Goal: Task Accomplishment & Management: Manage account settings

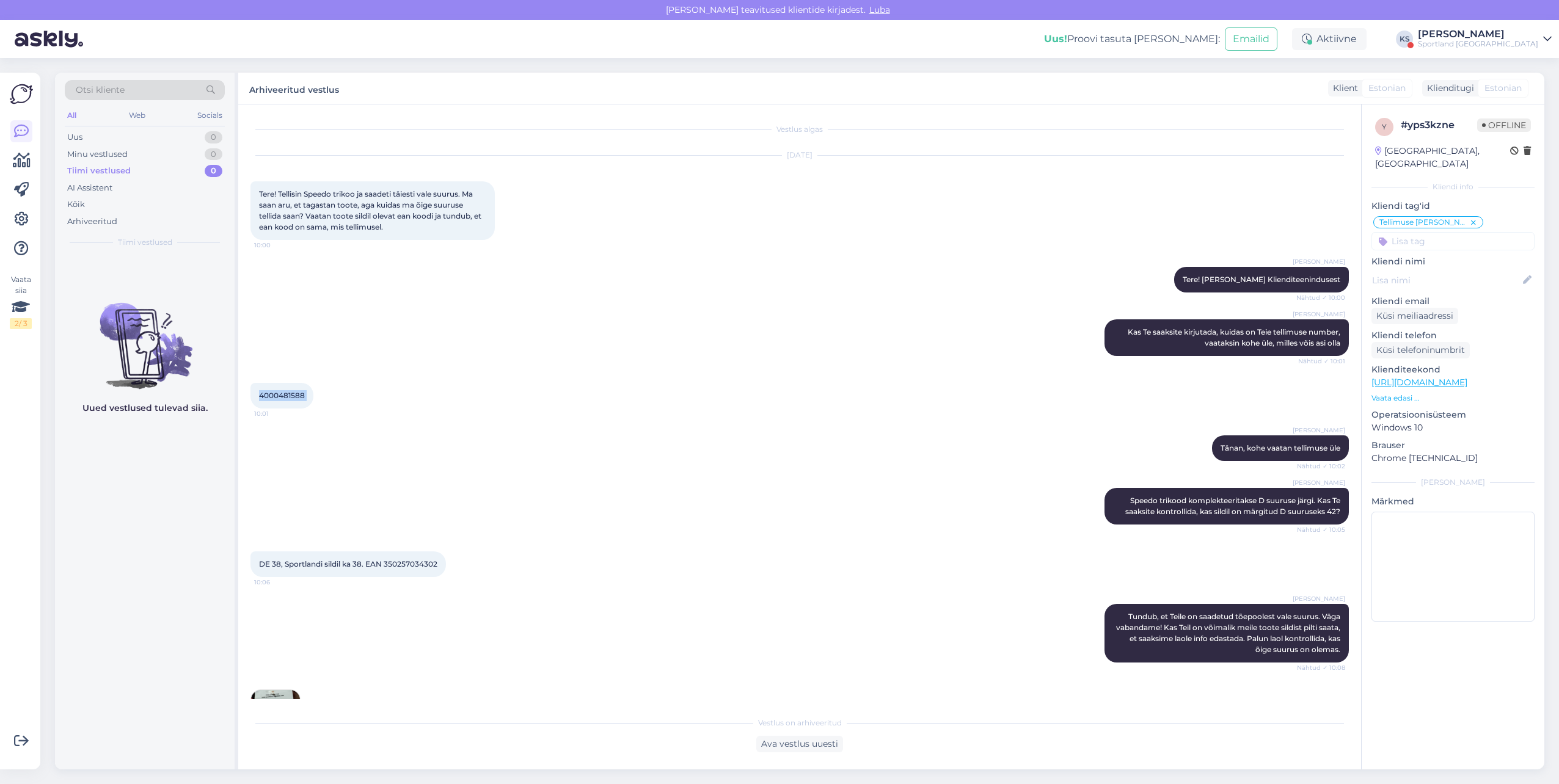
scroll to position [183, 0]
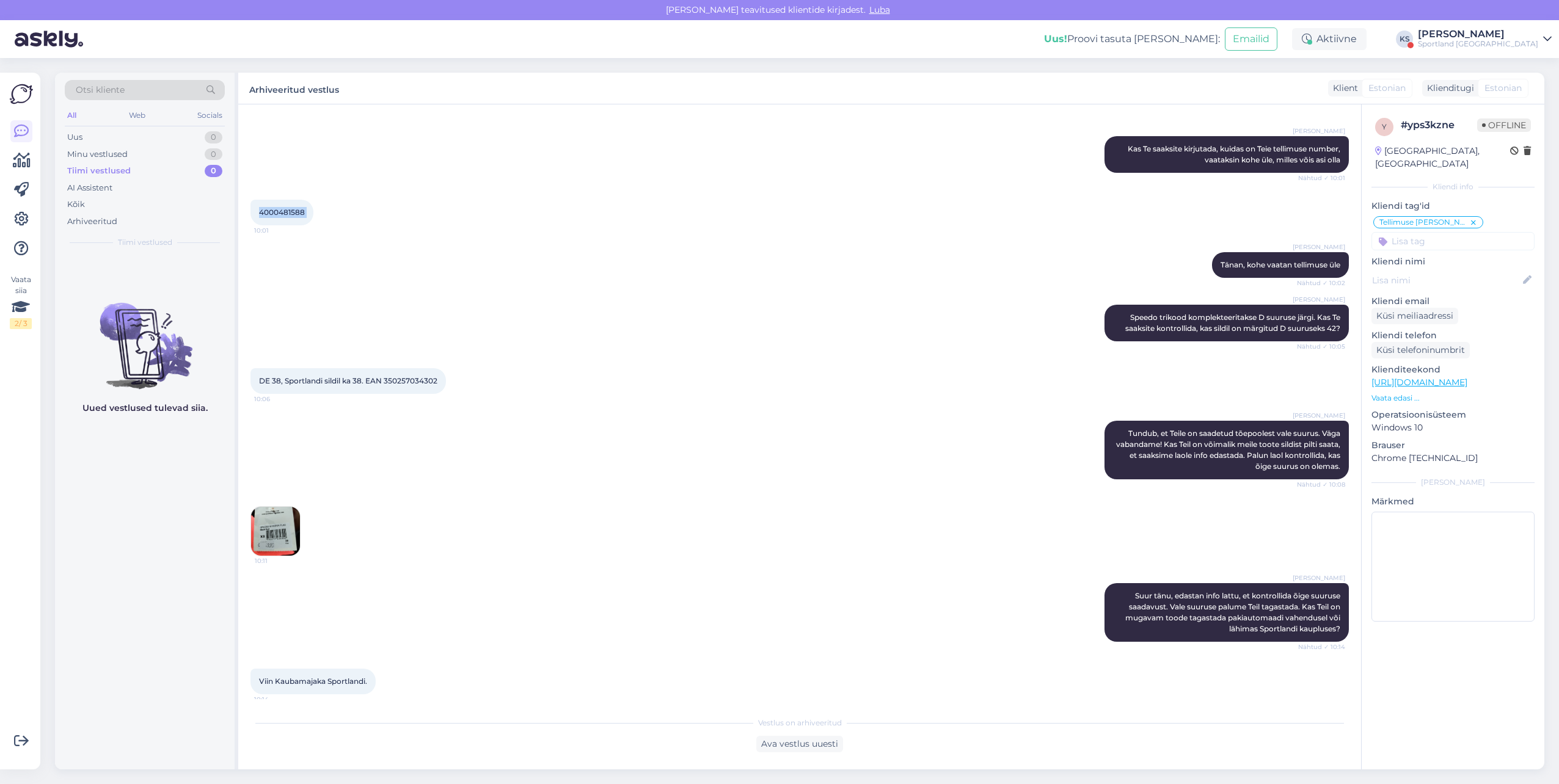
drag, startPoint x: 1511, startPoint y: 36, endPoint x: 1514, endPoint y: 47, distance: 11.4
click at [1511, 39] on div "[PERSON_NAME]" at bounding box center [1479, 34] width 121 height 9
click at [1525, 94] on button "Ava" at bounding box center [1528, 94] width 27 height 19
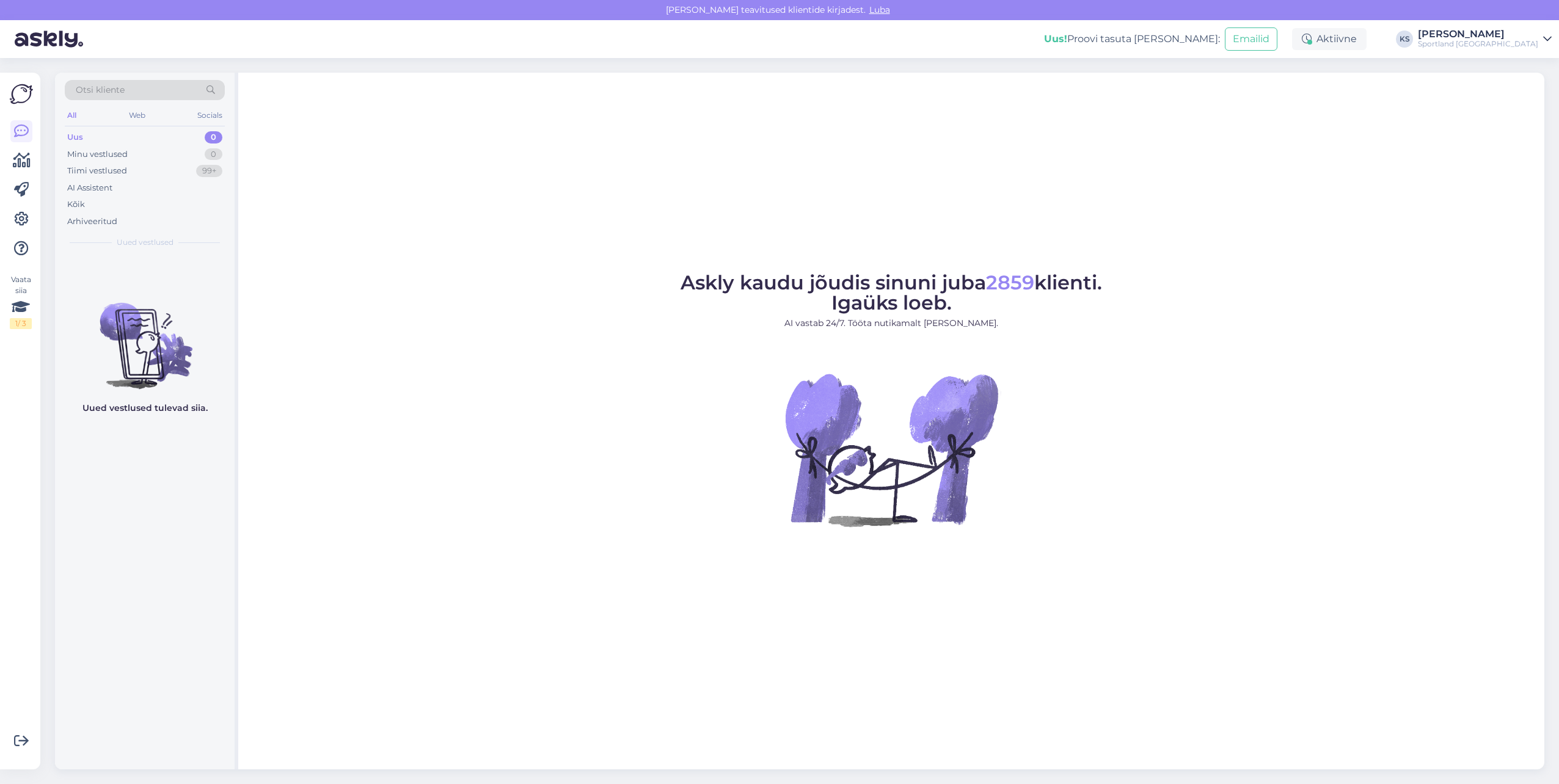
click at [1505, 34] on div "[PERSON_NAME]" at bounding box center [1479, 34] width 121 height 9
click at [1527, 66] on button "Ava" at bounding box center [1528, 68] width 27 height 19
click at [1514, 44] on div "Sportland [GEOGRAPHIC_DATA]" at bounding box center [1479, 43] width 121 height 9
click at [1526, 84] on div "Sportland [GEOGRAPHIC_DATA] Ava" at bounding box center [1439, 94] width 226 height 26
click at [1537, 93] on button "Ava" at bounding box center [1528, 94] width 27 height 19
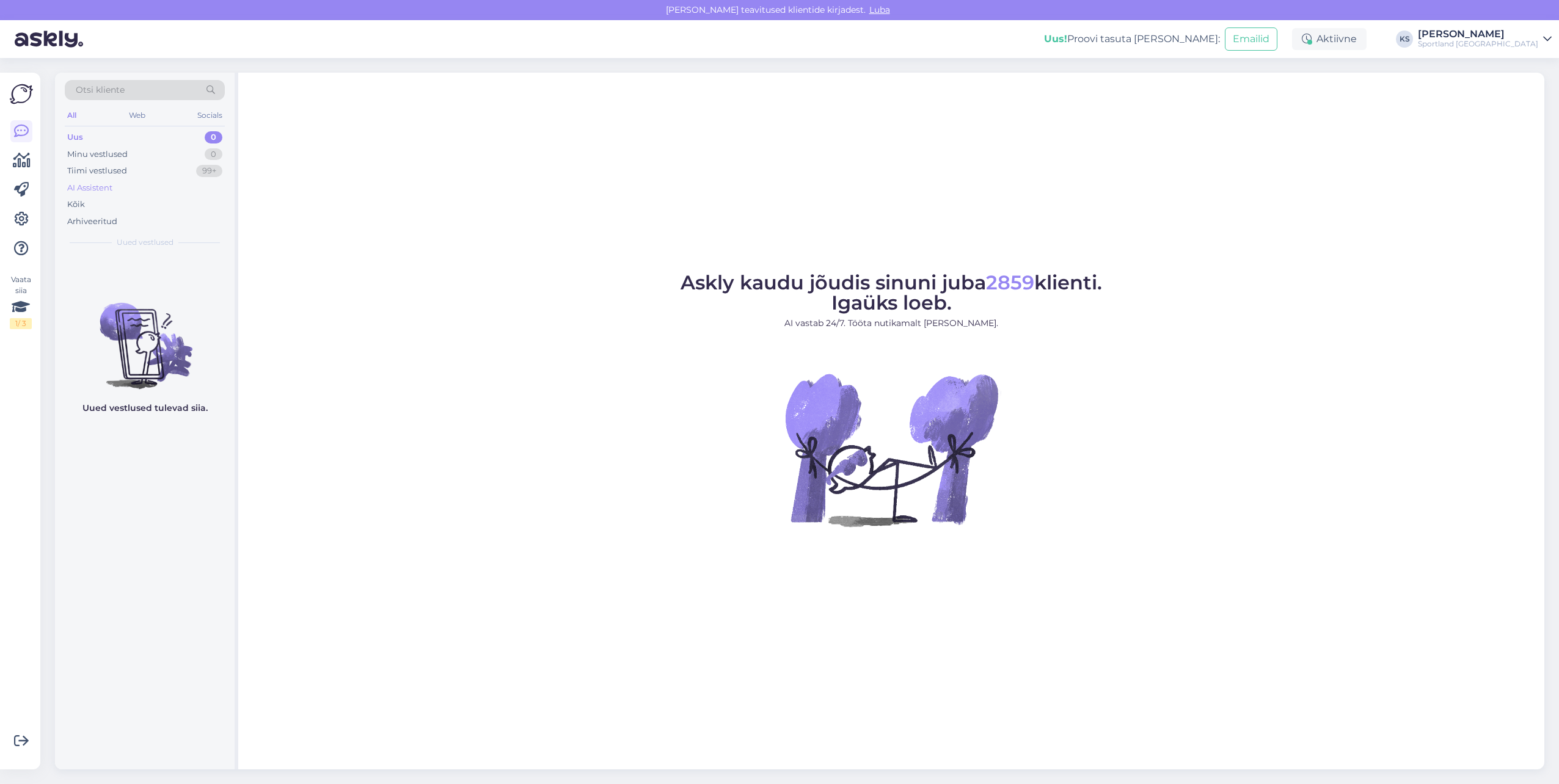
click at [181, 183] on div "AI Assistent" at bounding box center [145, 188] width 160 height 17
click at [162, 204] on div "Kõik" at bounding box center [145, 204] width 160 height 17
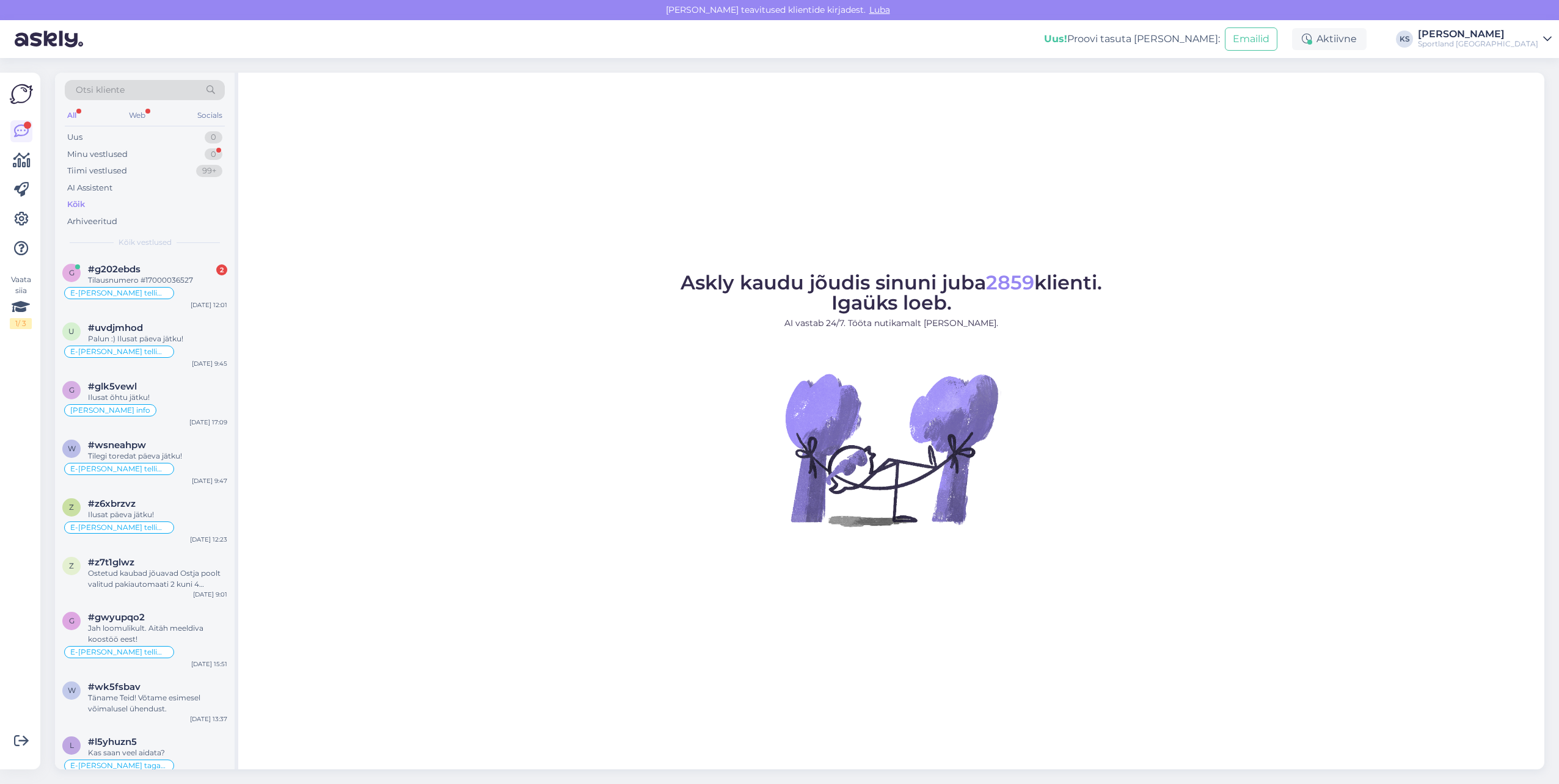
click at [145, 287] on div "E-[PERSON_NAME] tellimuste [PERSON_NAME] info" at bounding box center [118, 293] width 110 height 12
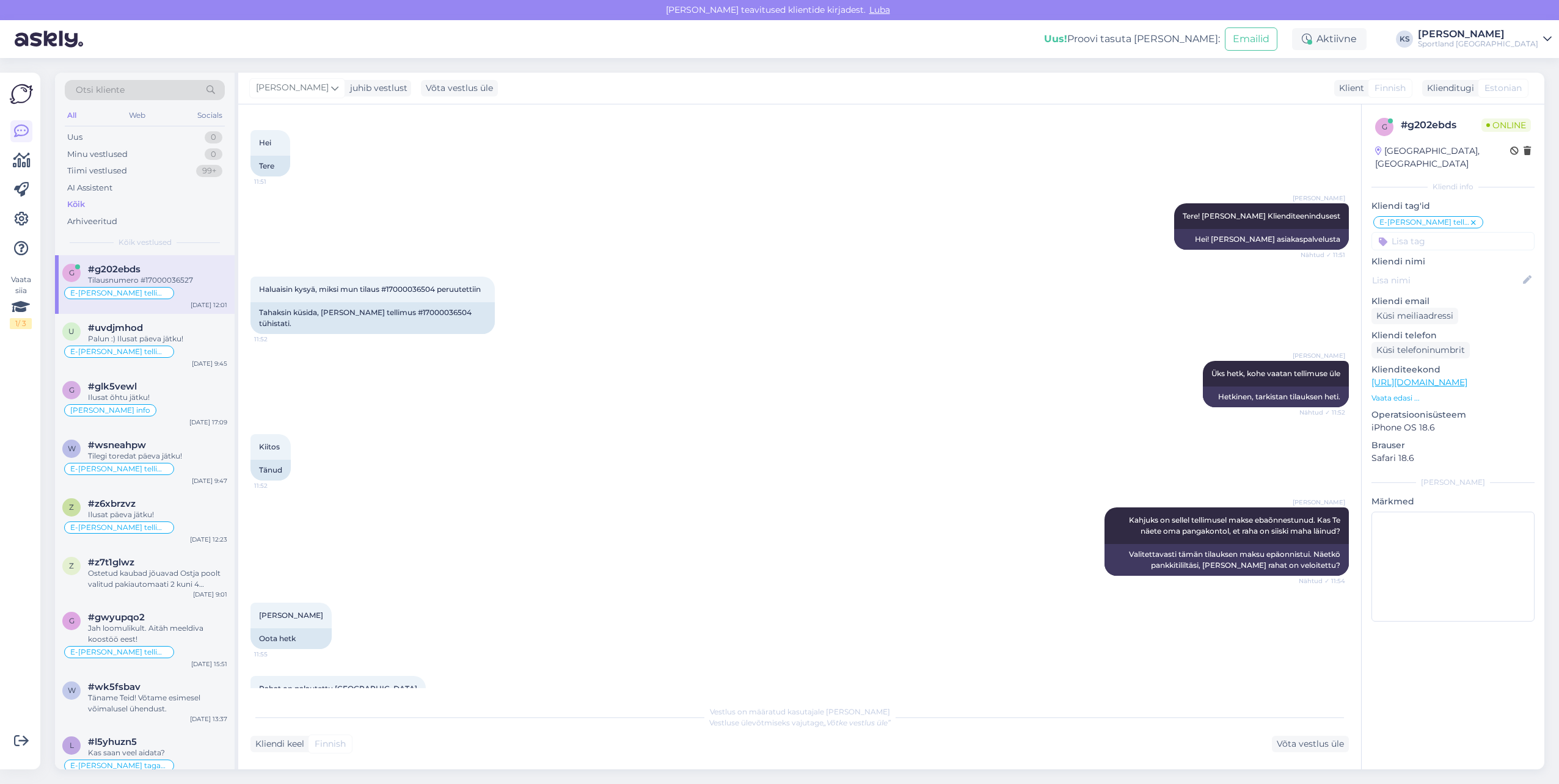
scroll to position [0, 0]
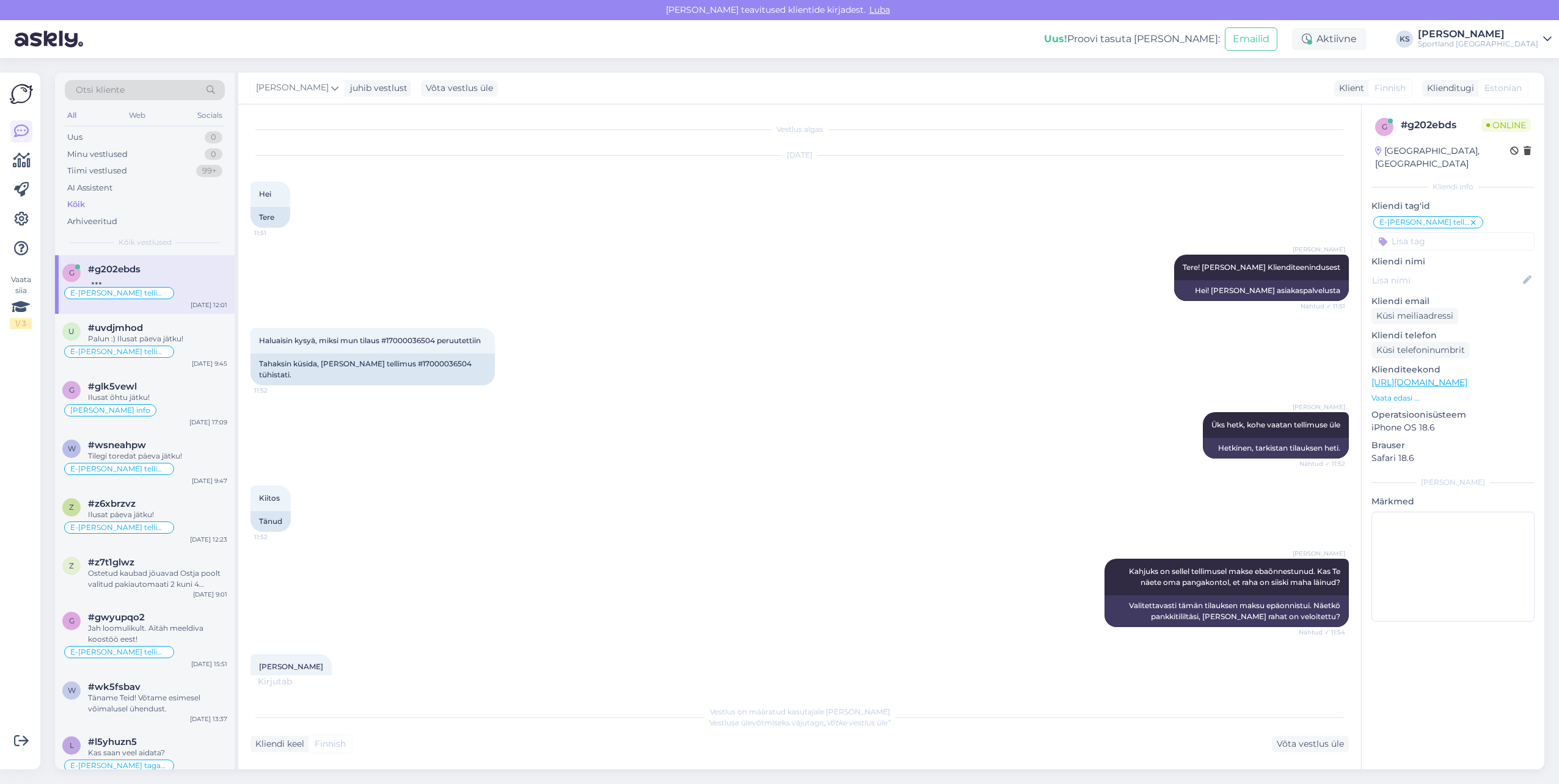
click at [1512, 43] on div "Sportland [GEOGRAPHIC_DATA]" at bounding box center [1479, 43] width 121 height 9
click at [1526, 58] on div "Sportland [GEOGRAPHIC_DATA] Ava" at bounding box center [1439, 68] width 226 height 26
click at [1527, 60] on button "Ava" at bounding box center [1528, 68] width 27 height 19
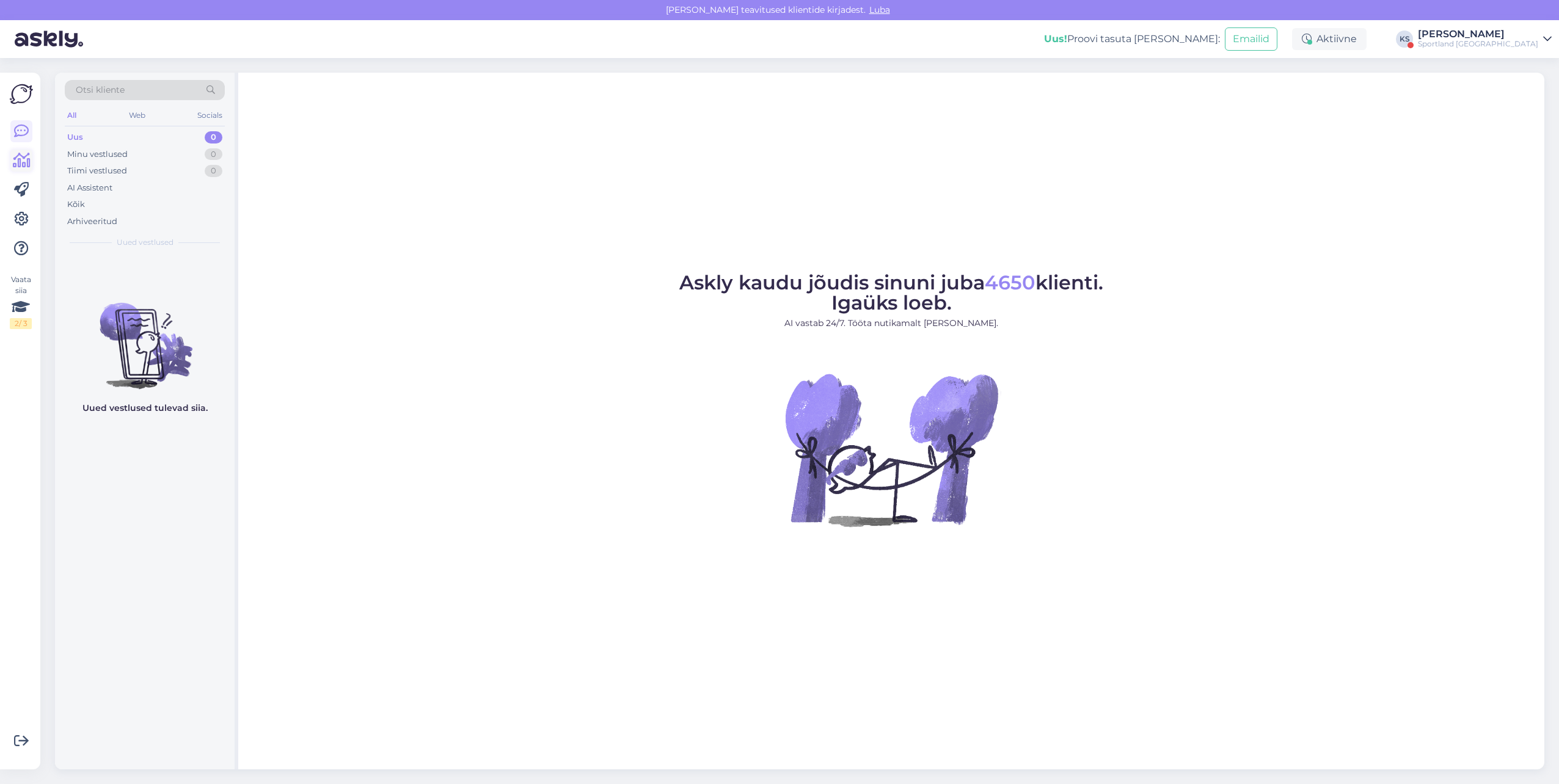
click at [28, 155] on icon at bounding box center [22, 160] width 18 height 15
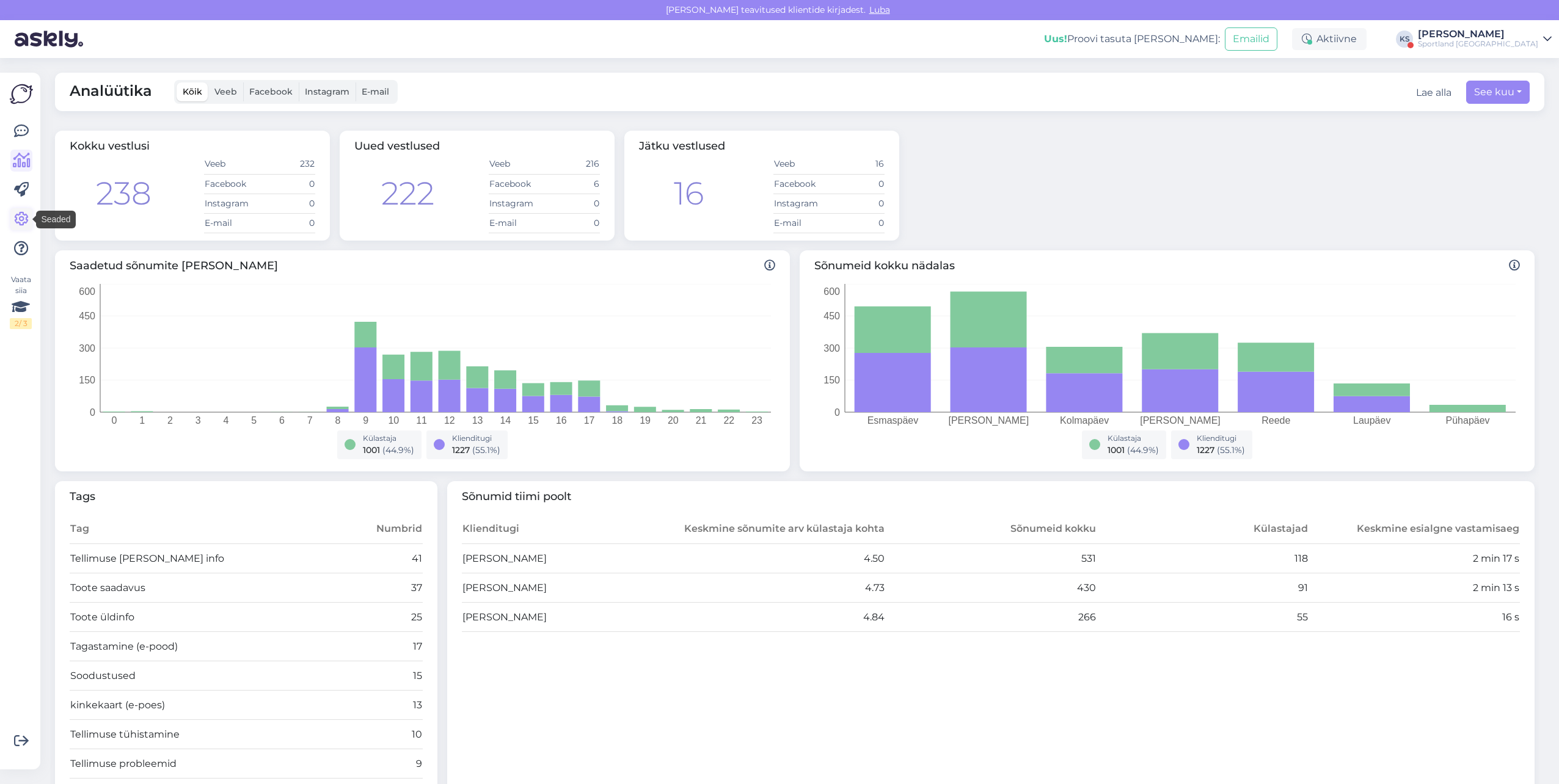
click at [26, 215] on icon at bounding box center [21, 219] width 15 height 15
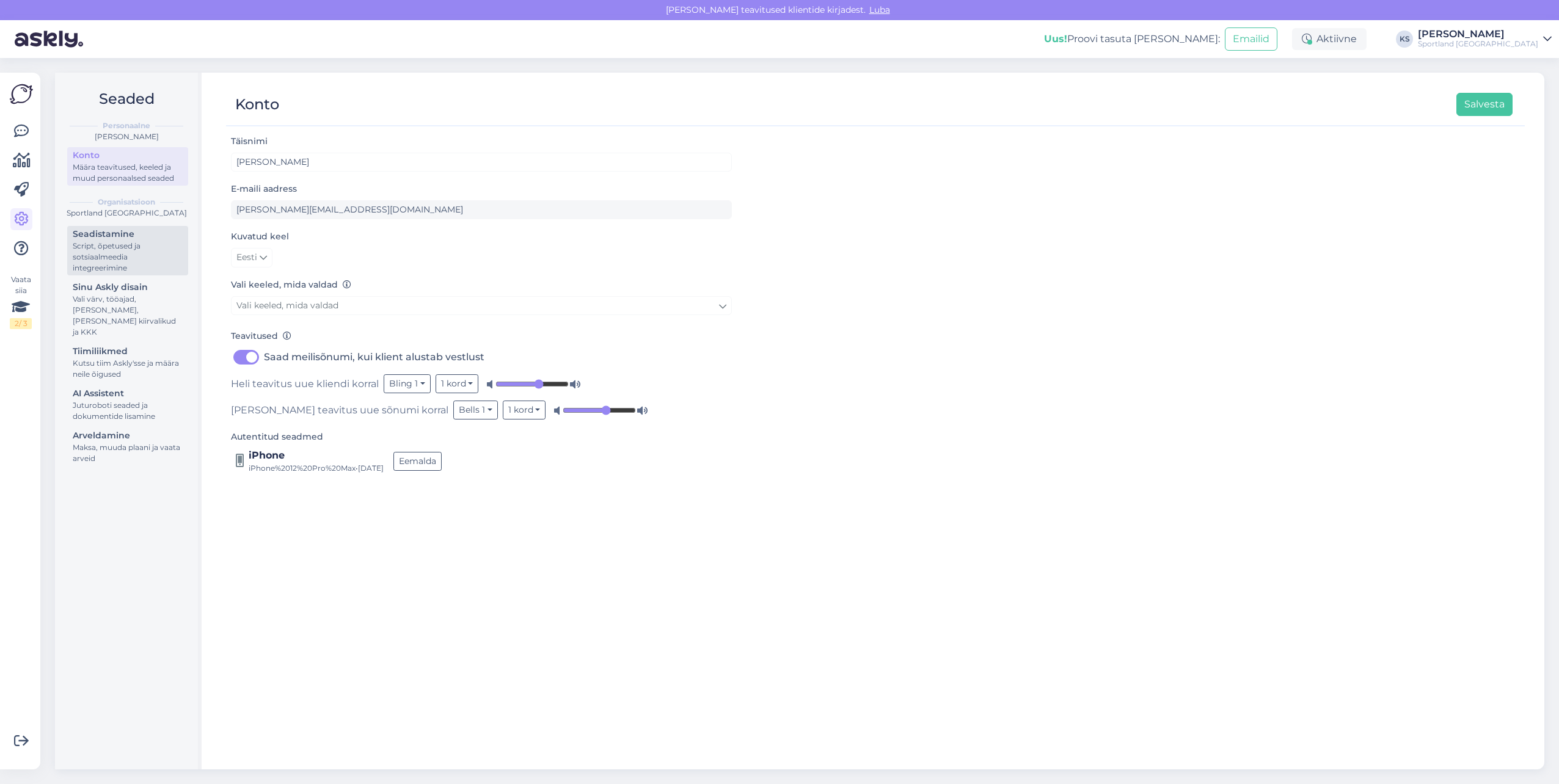
click at [83, 235] on div "Seadistamine" at bounding box center [127, 234] width 110 height 13
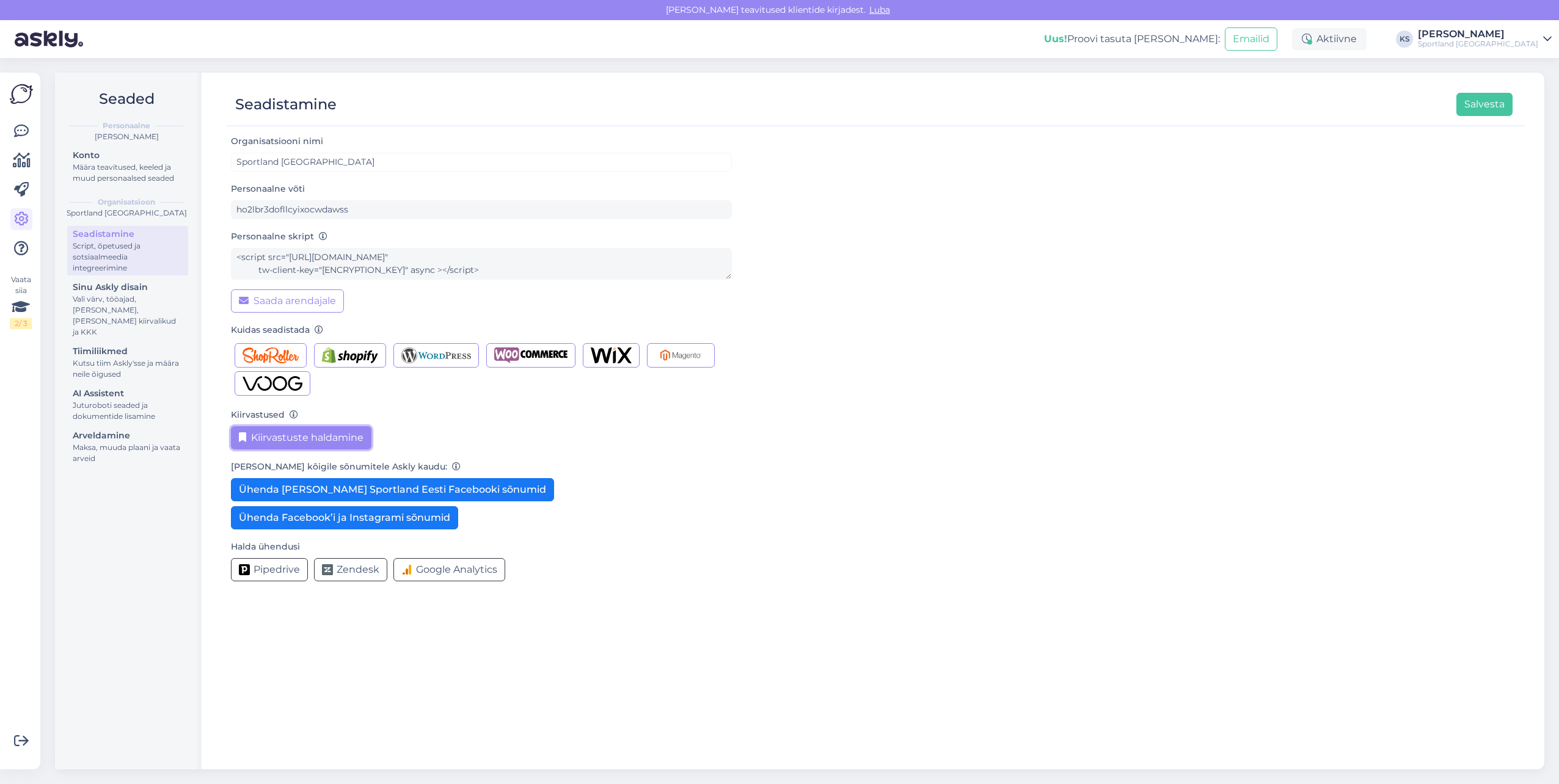
click at [332, 441] on button "Kiirvastuste haldamine" at bounding box center [301, 437] width 141 height 23
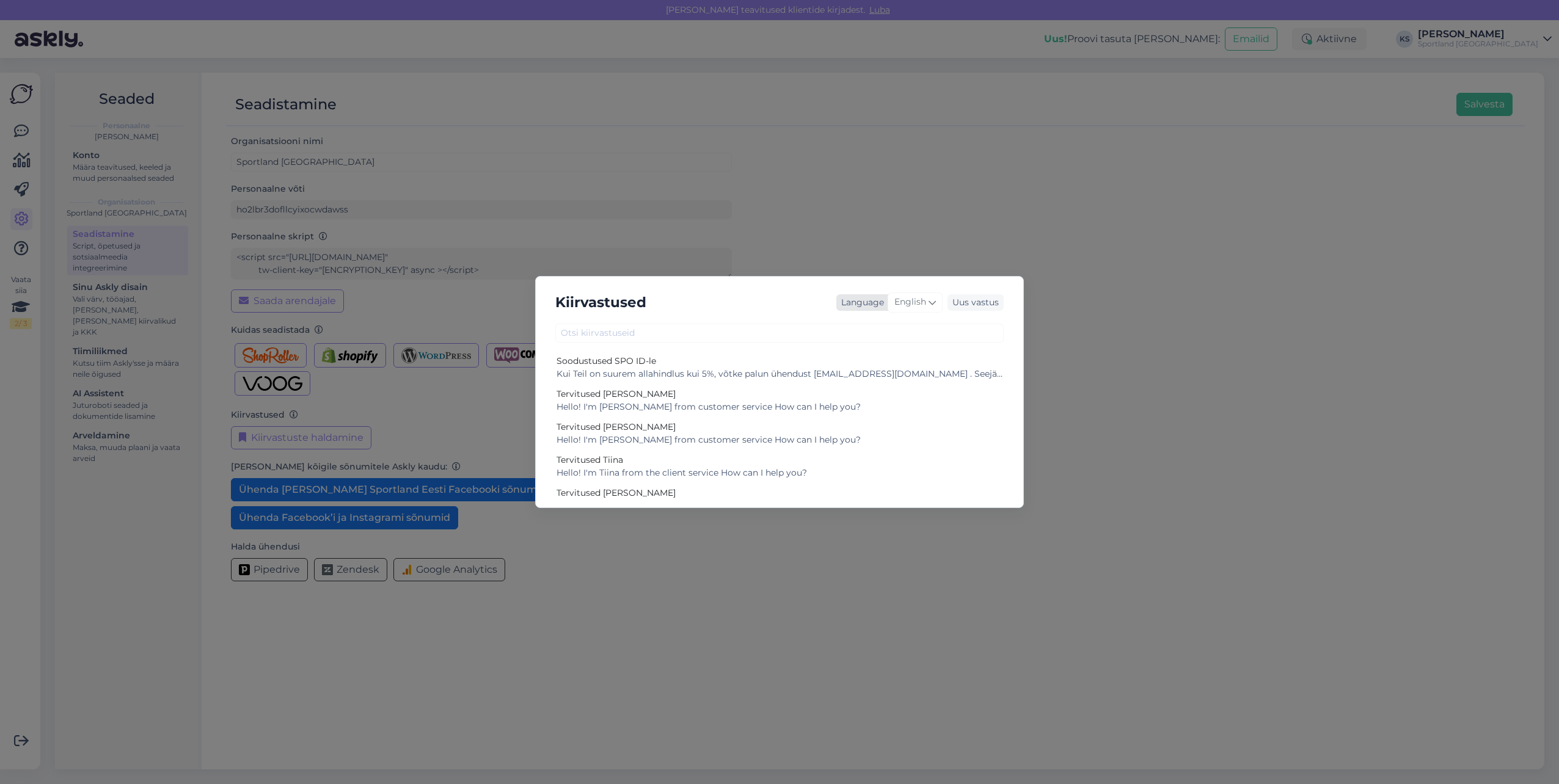
click at [914, 302] on span "English" at bounding box center [910, 303] width 32 height 14
type input "es"
click at [880, 371] on link "Estonian" at bounding box center [890, 376] width 135 height 20
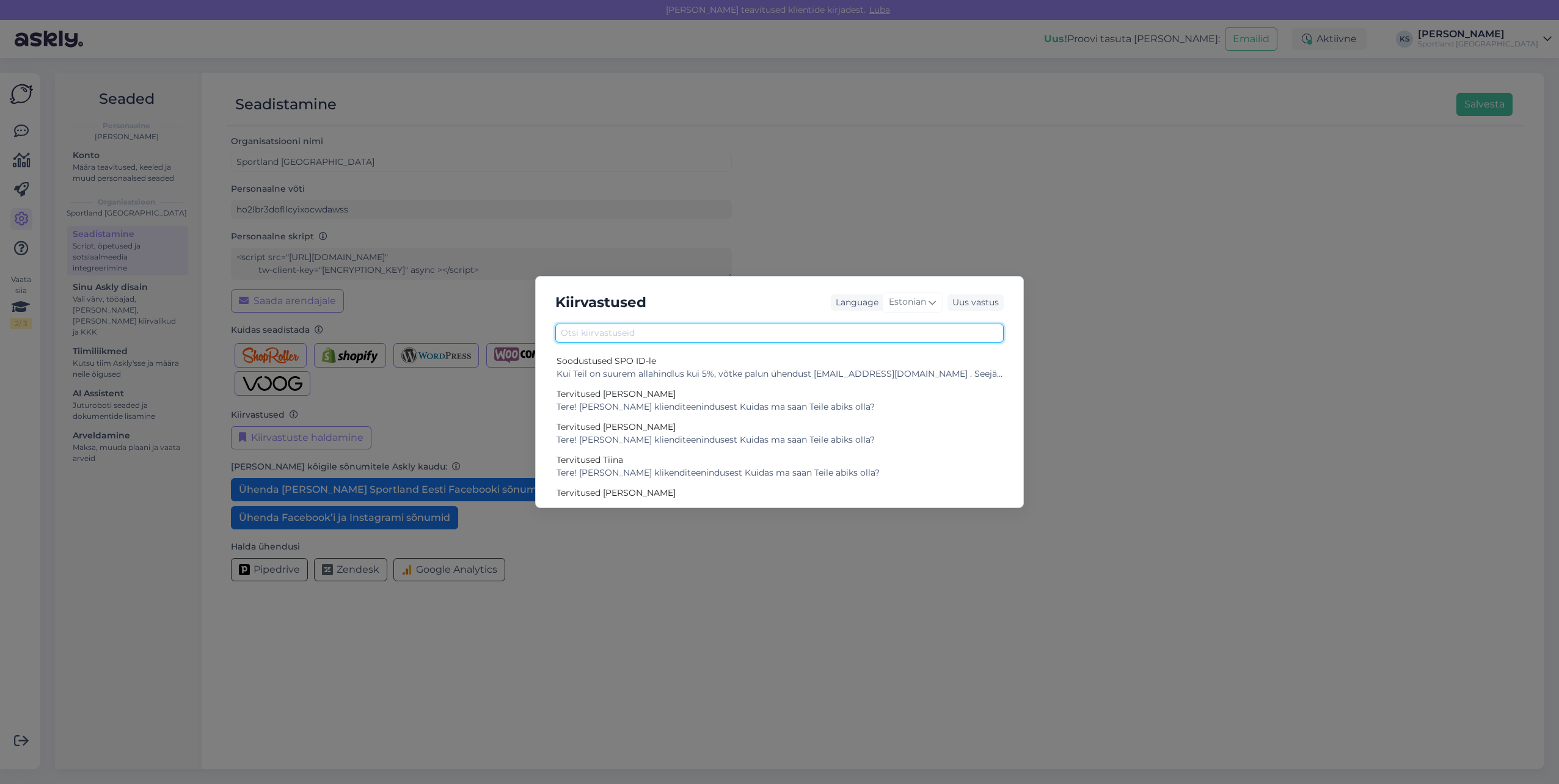
click at [806, 329] on input "text" at bounding box center [780, 333] width 449 height 19
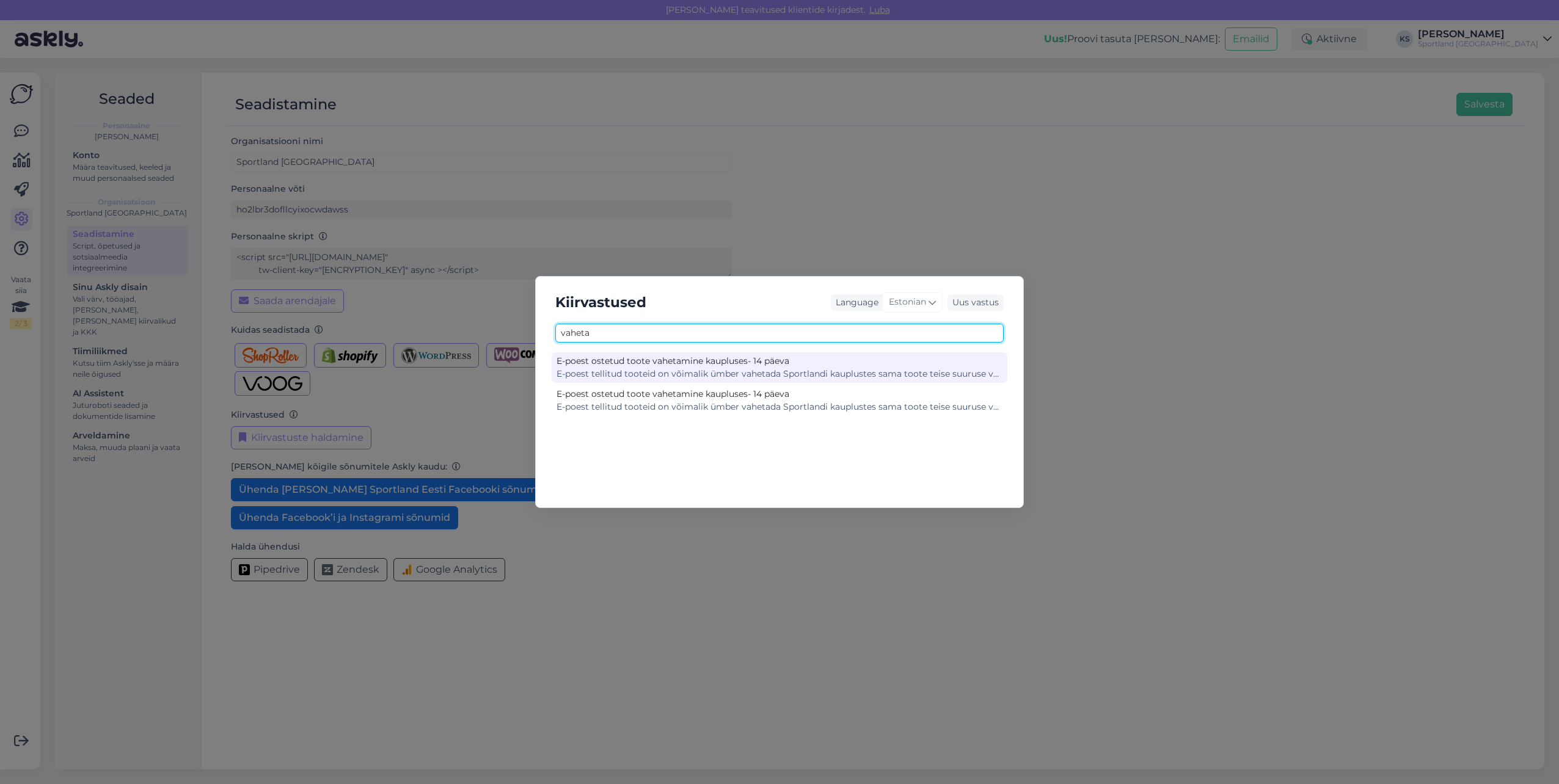
type input "vaheta"
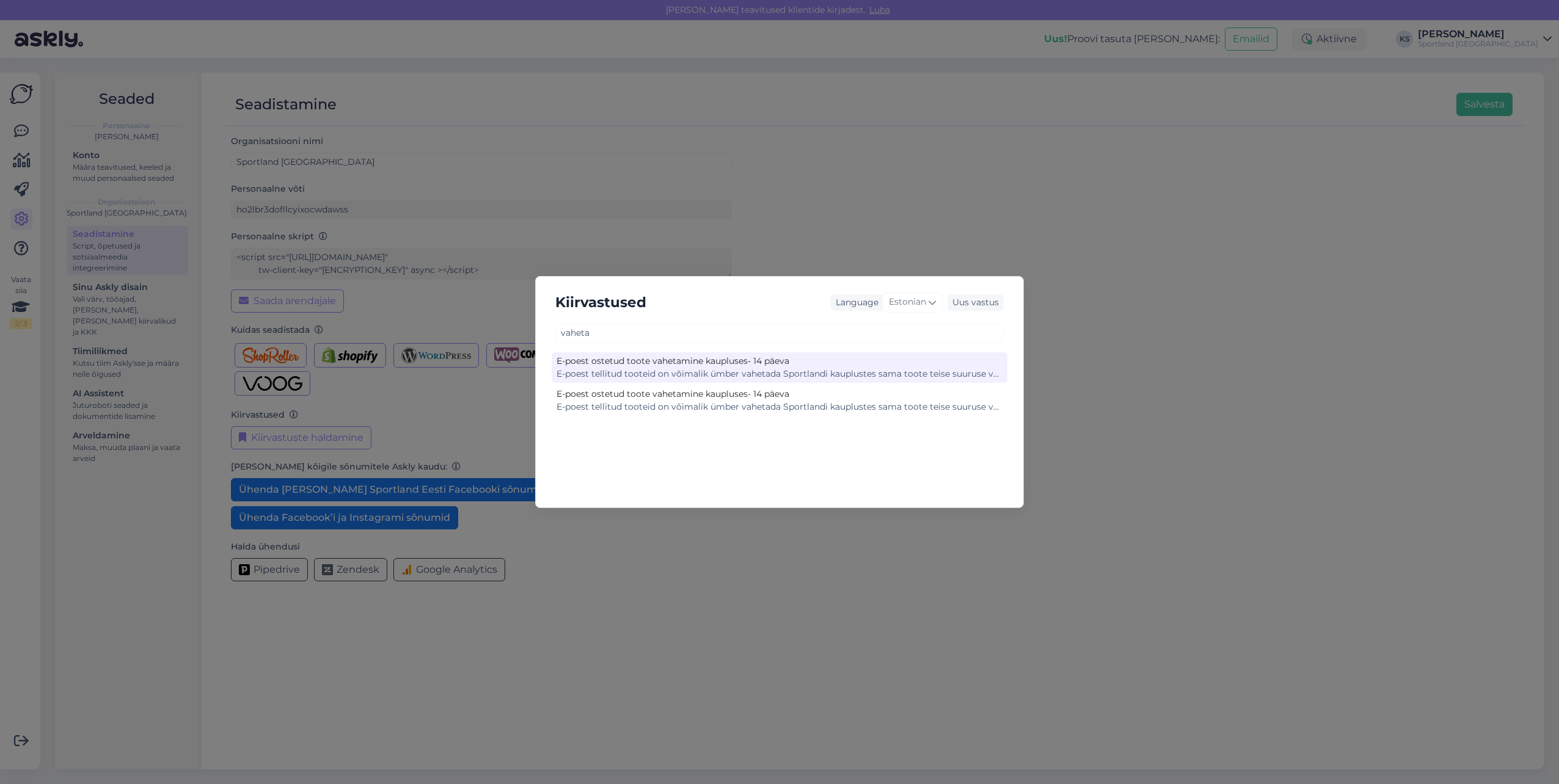
click at [673, 379] on div "E-poest tellitud tooteid on võimalik ümber vahetada Sportlandi kauplustes sama …" at bounding box center [779, 373] width 446 height 13
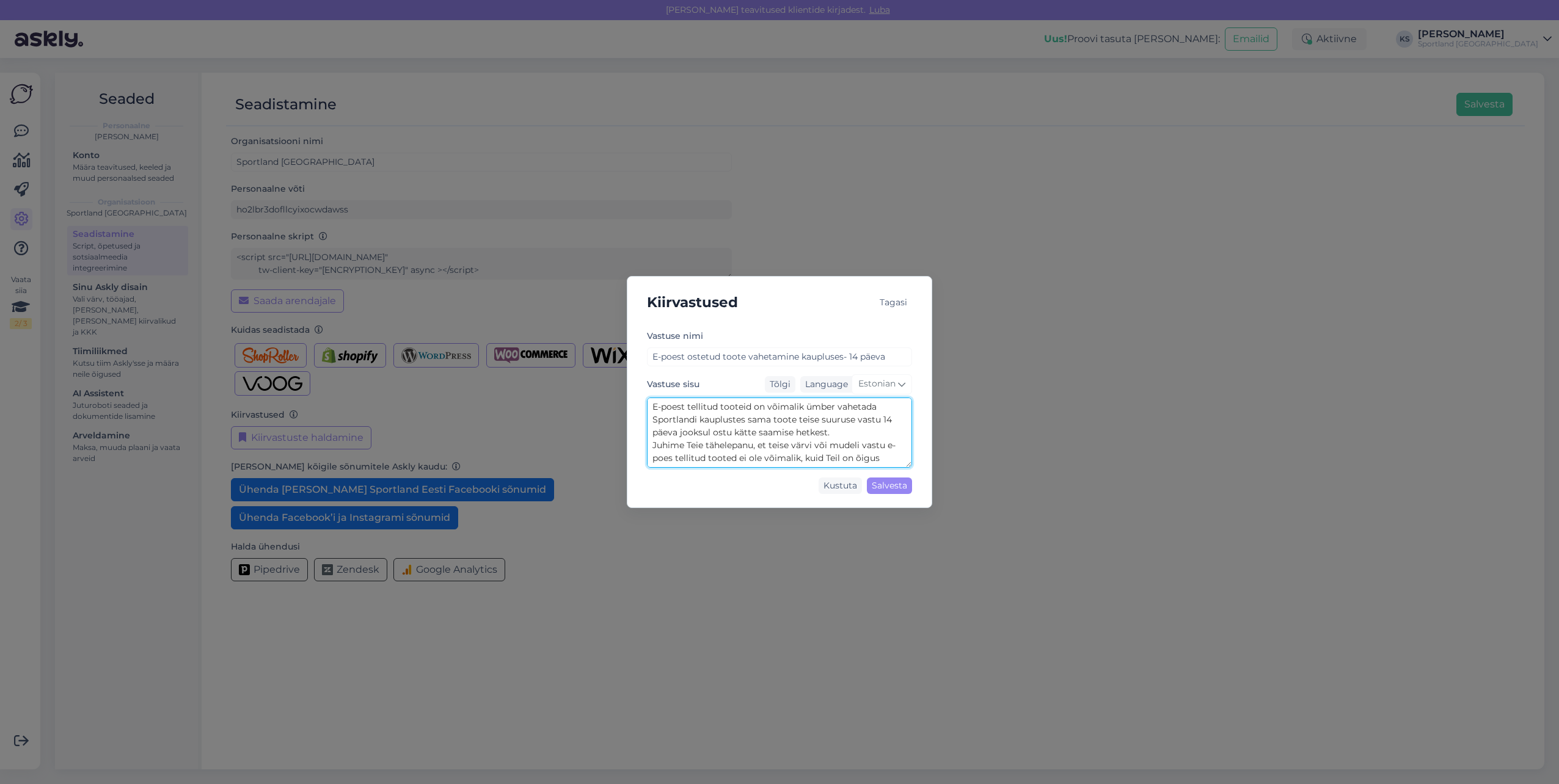
scroll to position [51, 0]
drag, startPoint x: 651, startPoint y: 403, endPoint x: 1097, endPoint y: 504, distance: 457.3
click at [1097, 504] on div "Kiirvastused Tagasi Vastuse nimi E-poest ostetud toote vahetamine kaupluses- 14…" at bounding box center [779, 392] width 1559 height 784
click at [447, 220] on div "Kiirvastused Tagasi Vastuse nimi E-poest ostetud toote vahetamine kaupluses- 14…" at bounding box center [779, 392] width 1559 height 784
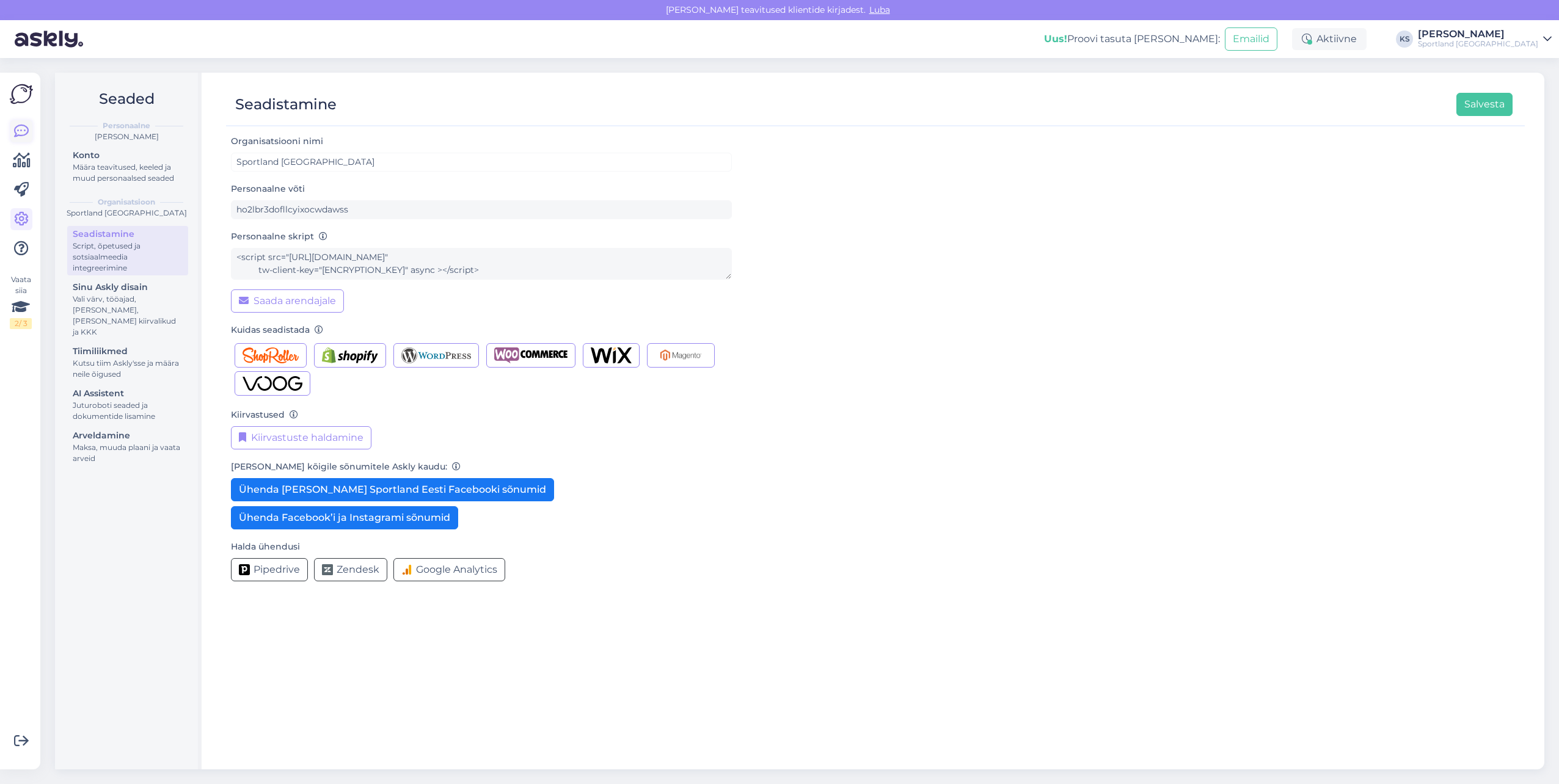
click at [29, 129] on link at bounding box center [21, 131] width 22 height 22
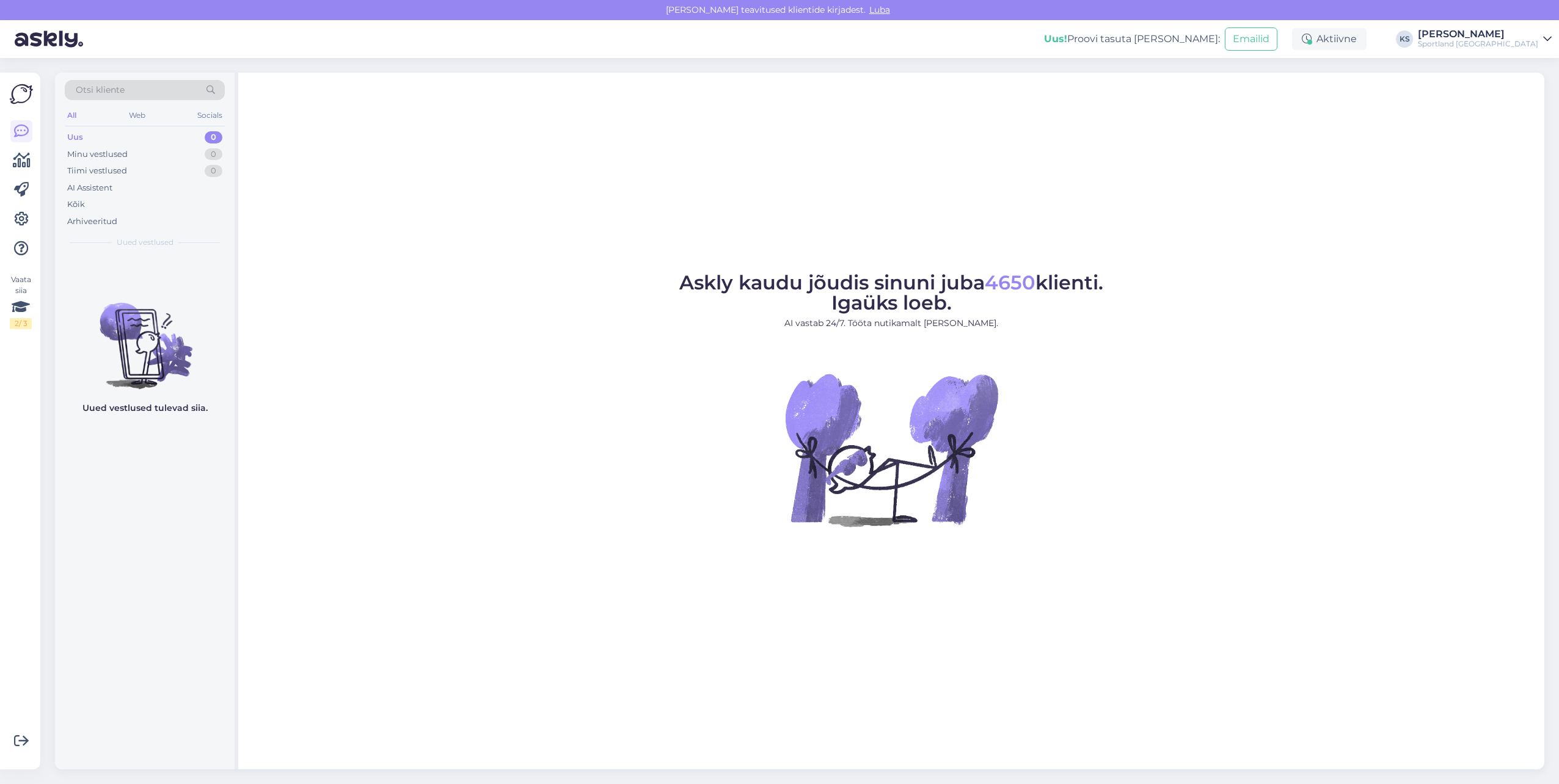
drag, startPoint x: 135, startPoint y: 78, endPoint x: 139, endPoint y: 83, distance: 6.4
click at [135, 78] on div "Otsi kliente All Web Socials Uus 0 Minu vestlused 0 Tiimi vestlused 0 AI Assist…" at bounding box center [145, 164] width 179 height 183
click at [156, 90] on div "Otsi kliente" at bounding box center [145, 90] width 160 height 20
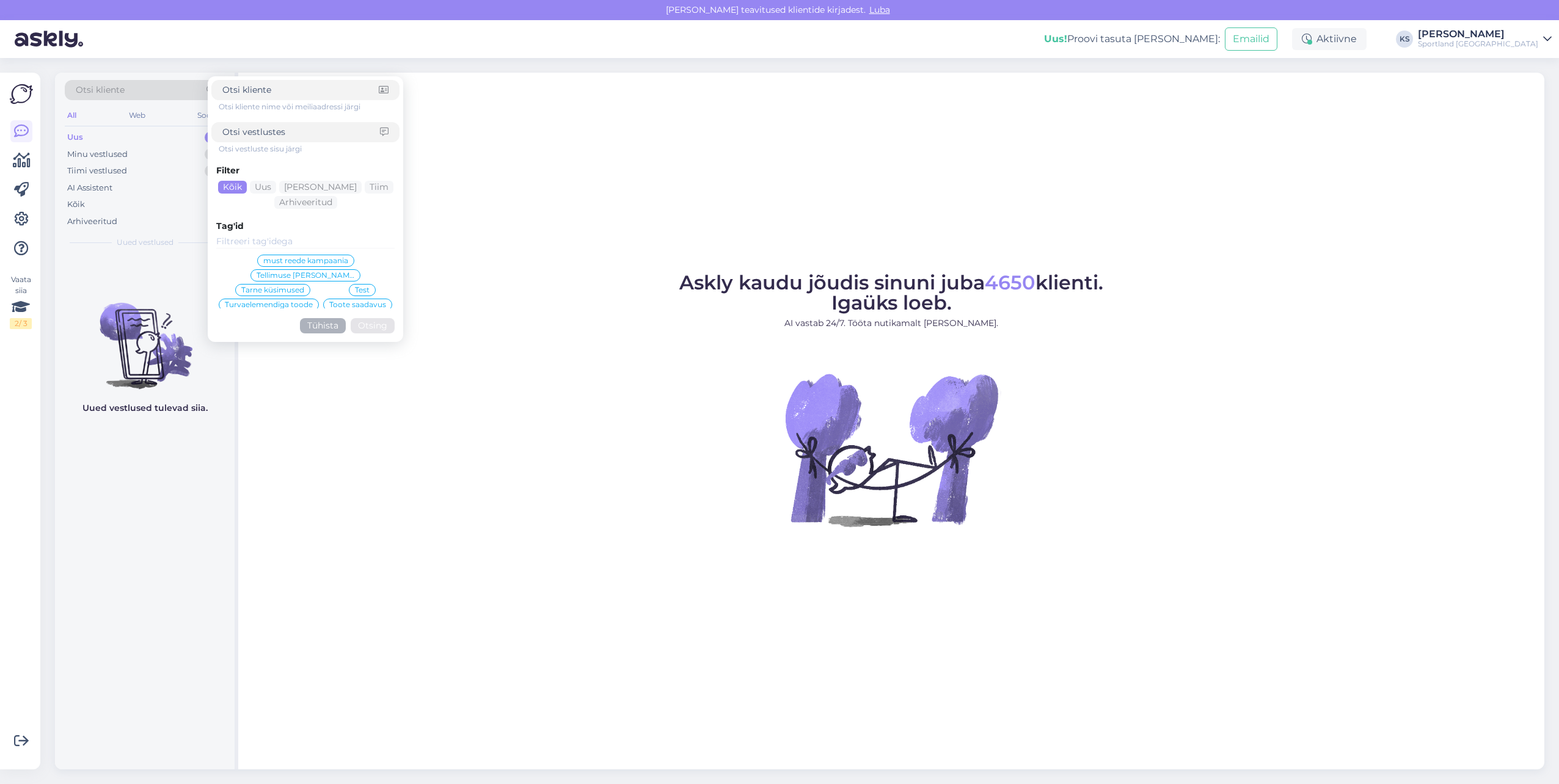
click at [317, 131] on input at bounding box center [301, 132] width 158 height 13
paste input "4000478768"
type input "4000478768"
click button "Otsing" at bounding box center [373, 326] width 44 height 16
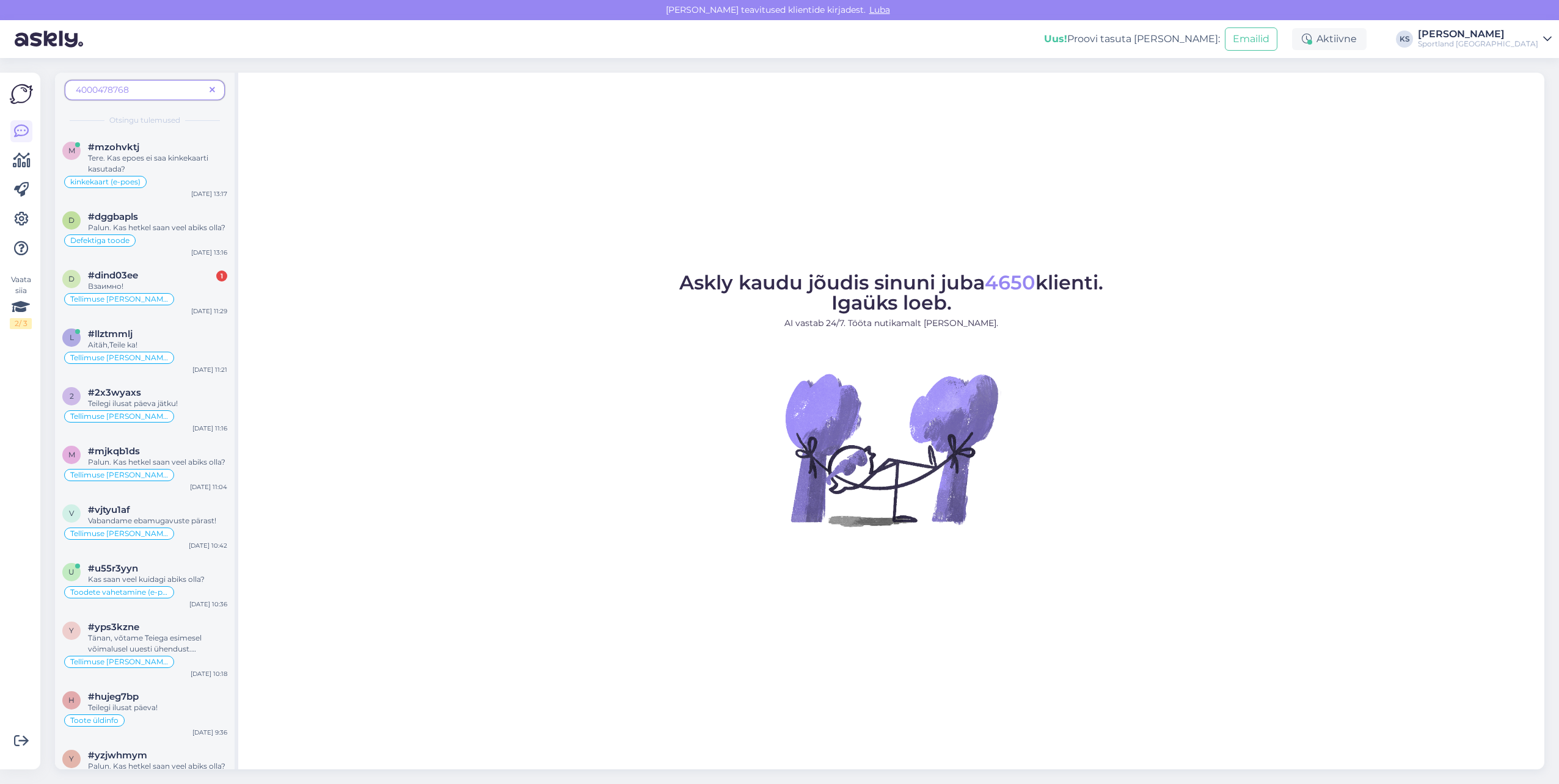
click at [4, 131] on div "Vaata siia 2 / 3 Võimalused Veendu, et Askly loob sulle väärtust. Sulge Ühenda …" at bounding box center [20, 421] width 41 height 697
click at [12, 133] on link at bounding box center [21, 131] width 22 height 22
